Goal: Find specific page/section: Find specific page/section

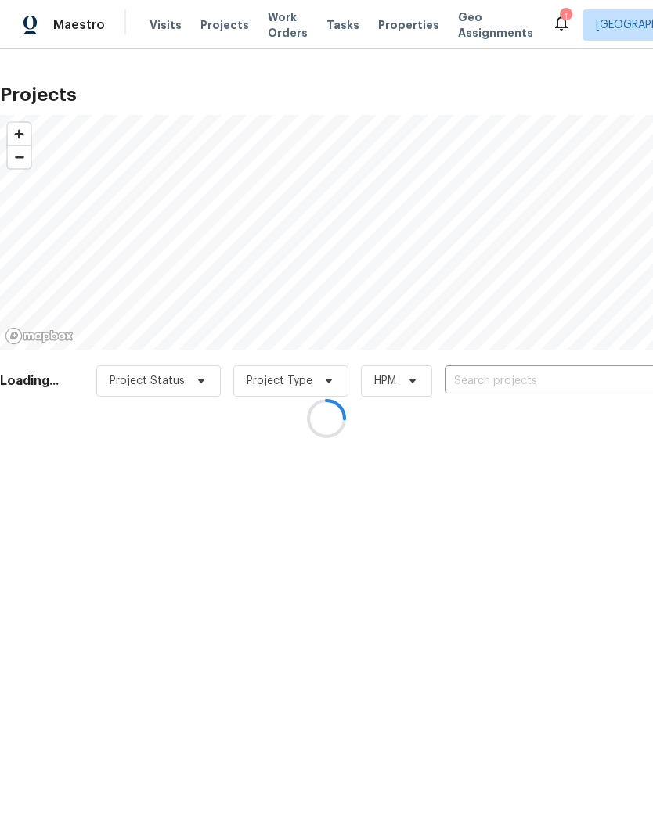
click at [504, 383] on div at bounding box center [326, 418] width 653 height 837
click at [518, 380] on div at bounding box center [326, 418] width 653 height 837
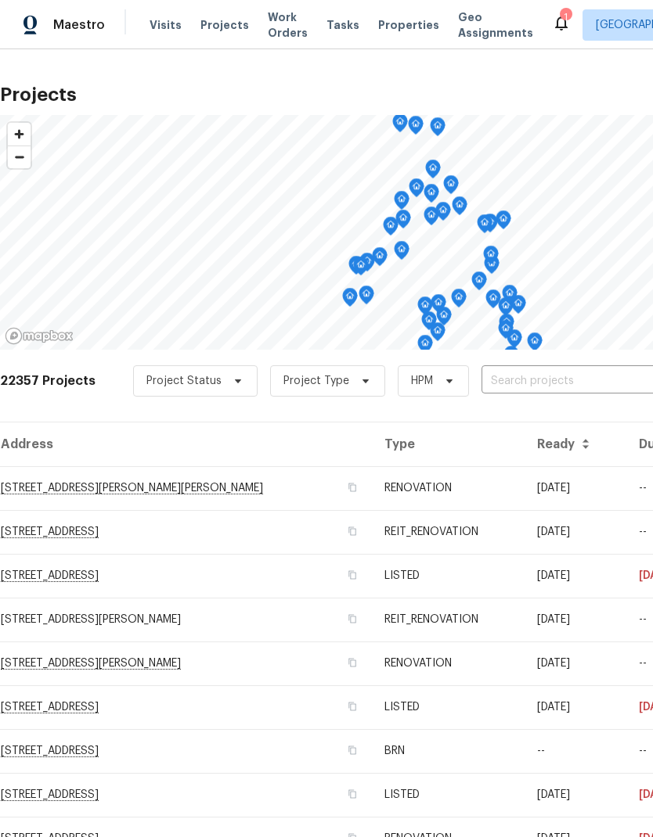
click at [549, 383] on input "text" at bounding box center [570, 381] width 179 height 24
type input "chipping"
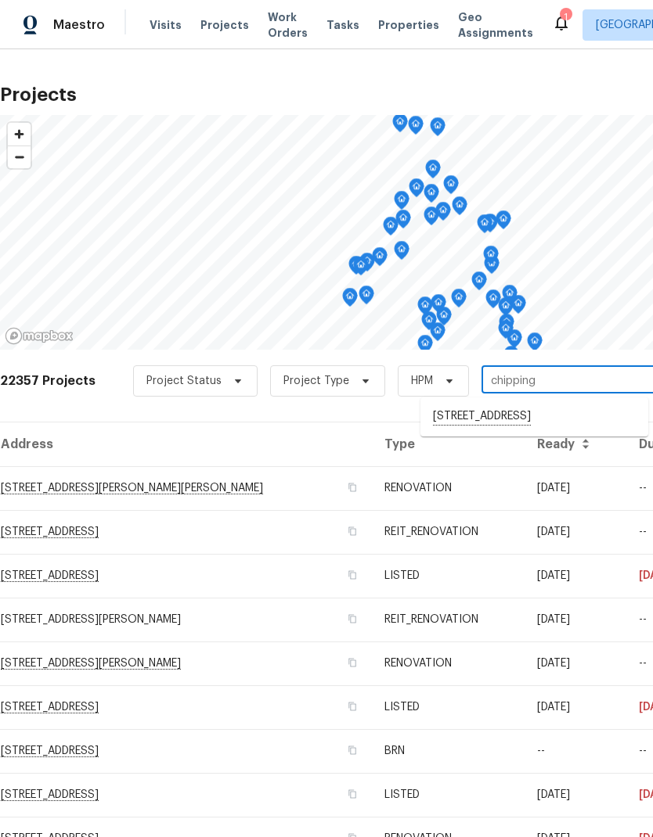
click at [558, 418] on li "8723 Chipping Ln, Houston, TX 77088" at bounding box center [534, 417] width 228 height 27
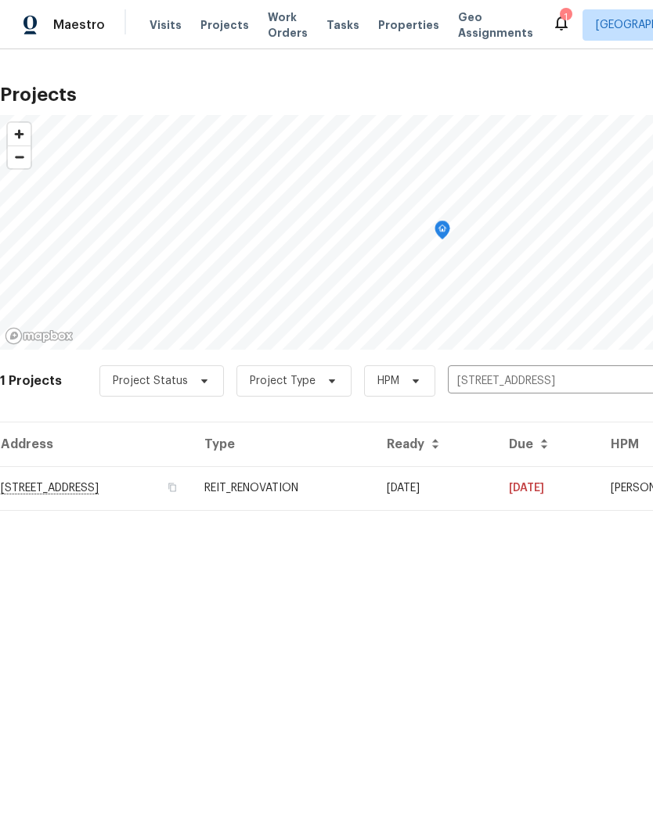
click at [42, 494] on td "8723 Chipping Ln, Houston, TX 77088" at bounding box center [96, 488] width 192 height 44
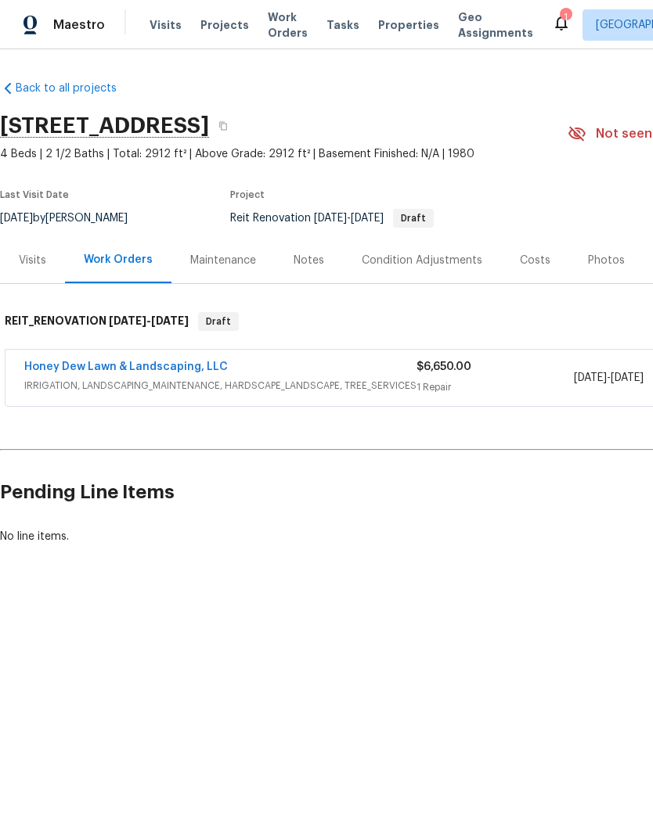
scroll to position [0, -2]
